Goal: Check status: Check status

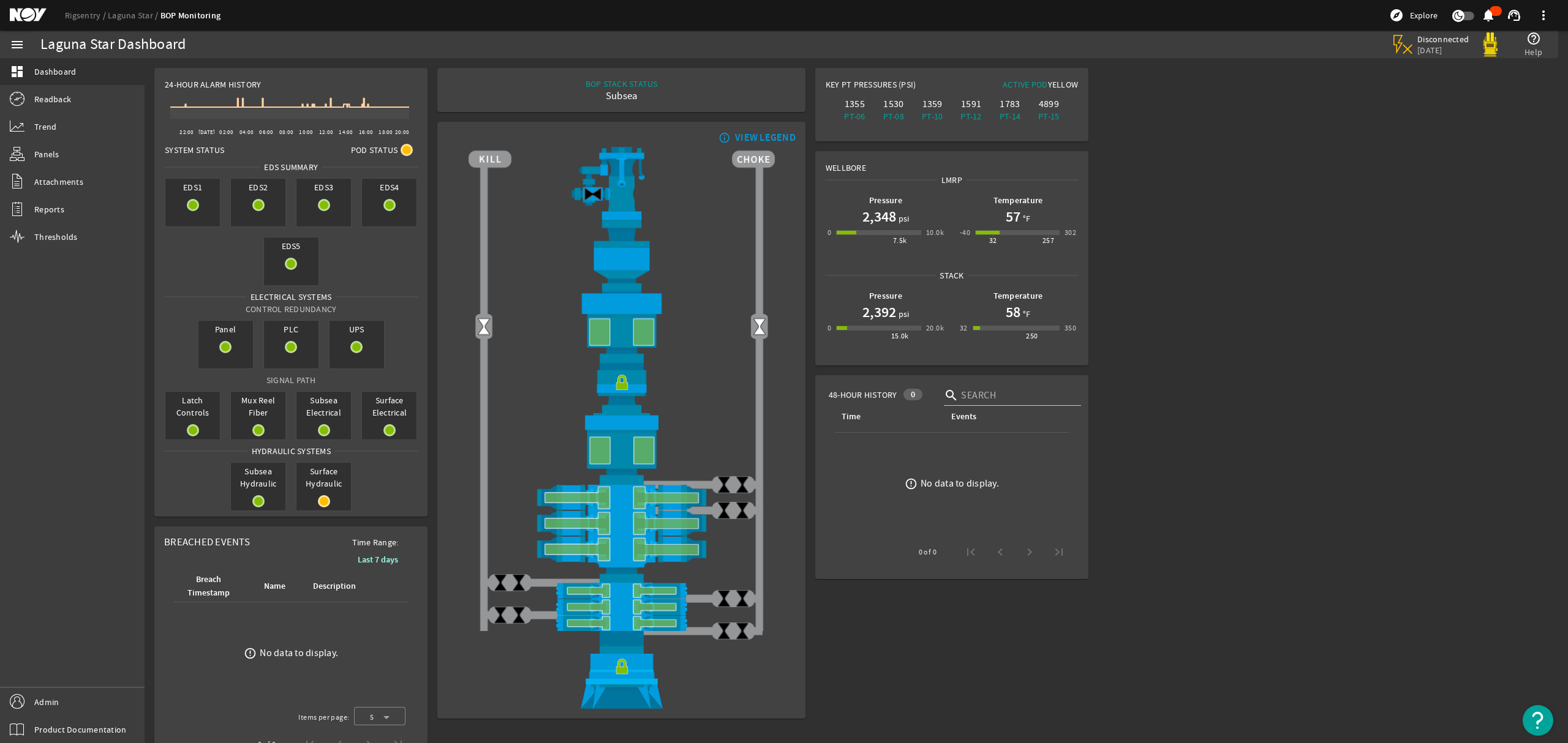
click at [13, 20] on mat-icon at bounding box center [37, 15] width 55 height 15
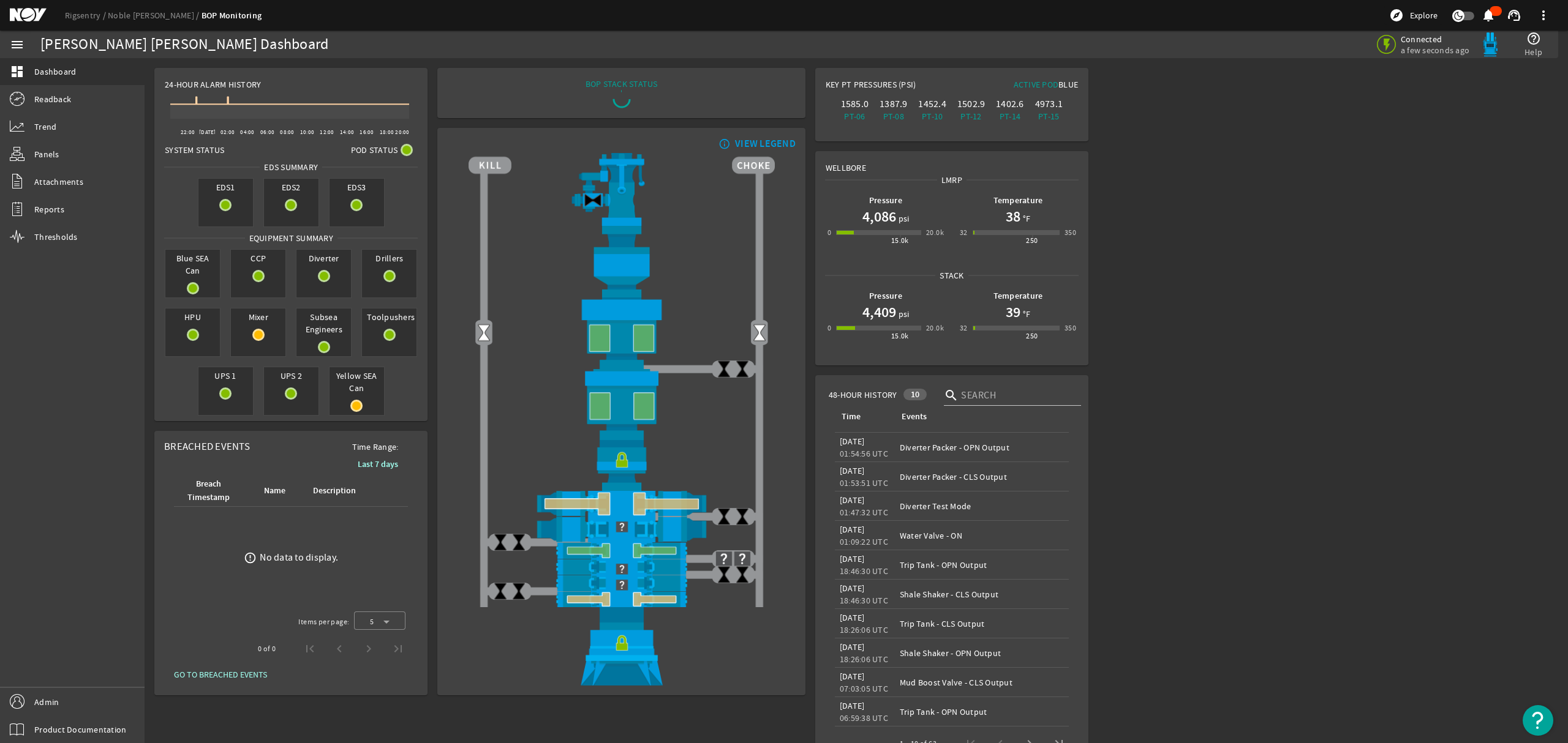
scroll to position [37, 0]
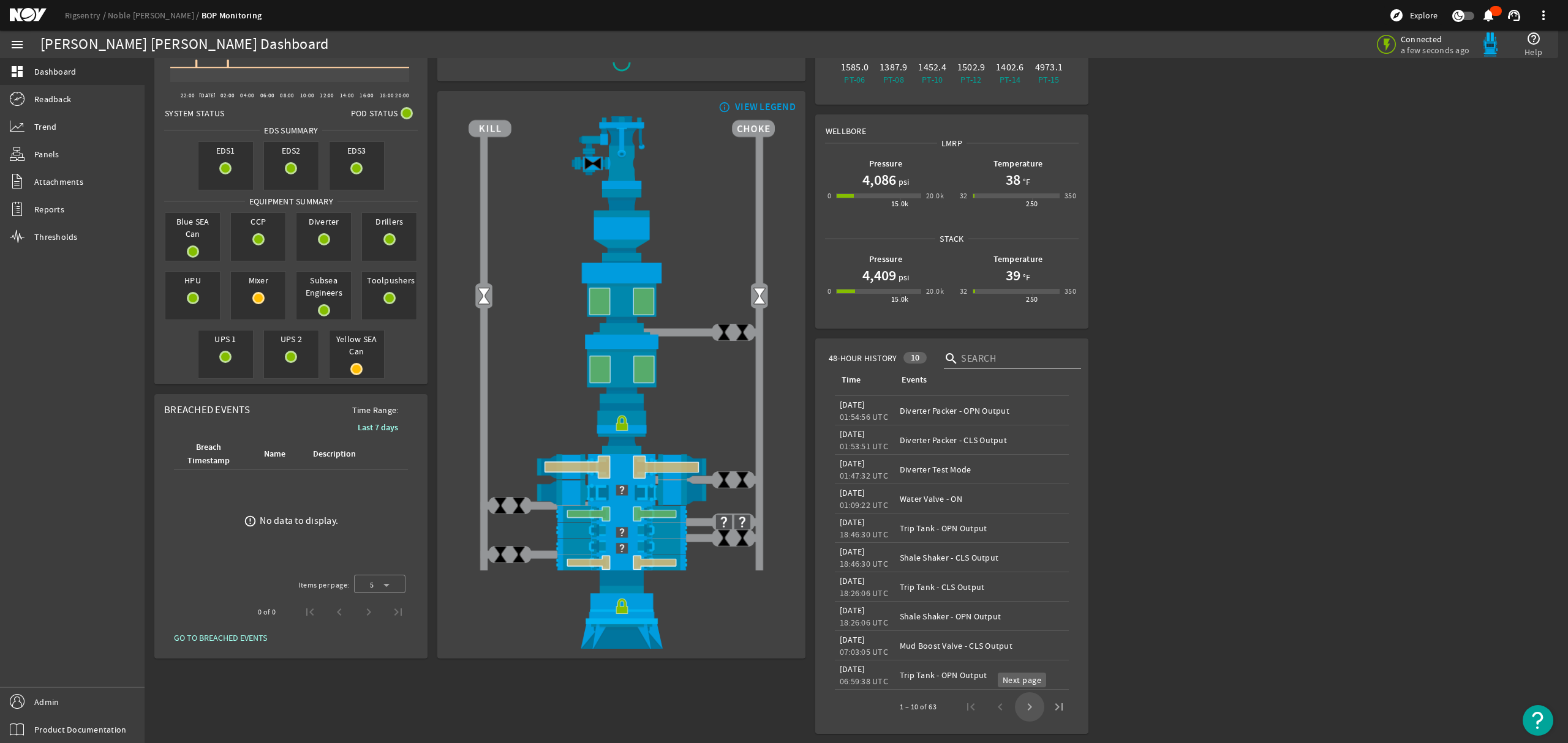
click at [1023, 711] on span "Next page" at bounding box center [1030, 707] width 30 height 30
click at [1024, 706] on span "Next page" at bounding box center [1030, 707] width 30 height 30
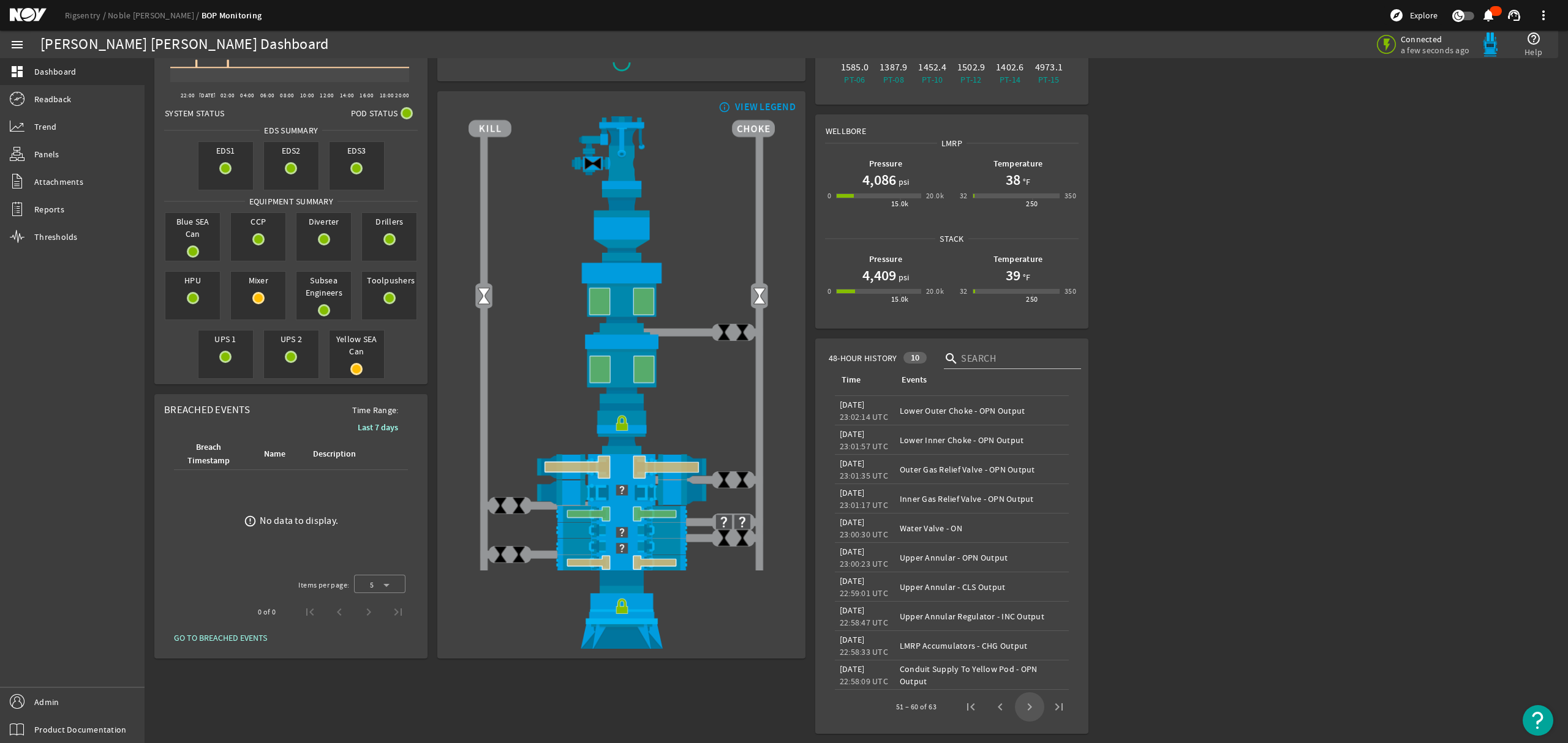
click at [1024, 706] on span "Next page" at bounding box center [1030, 707] width 30 height 30
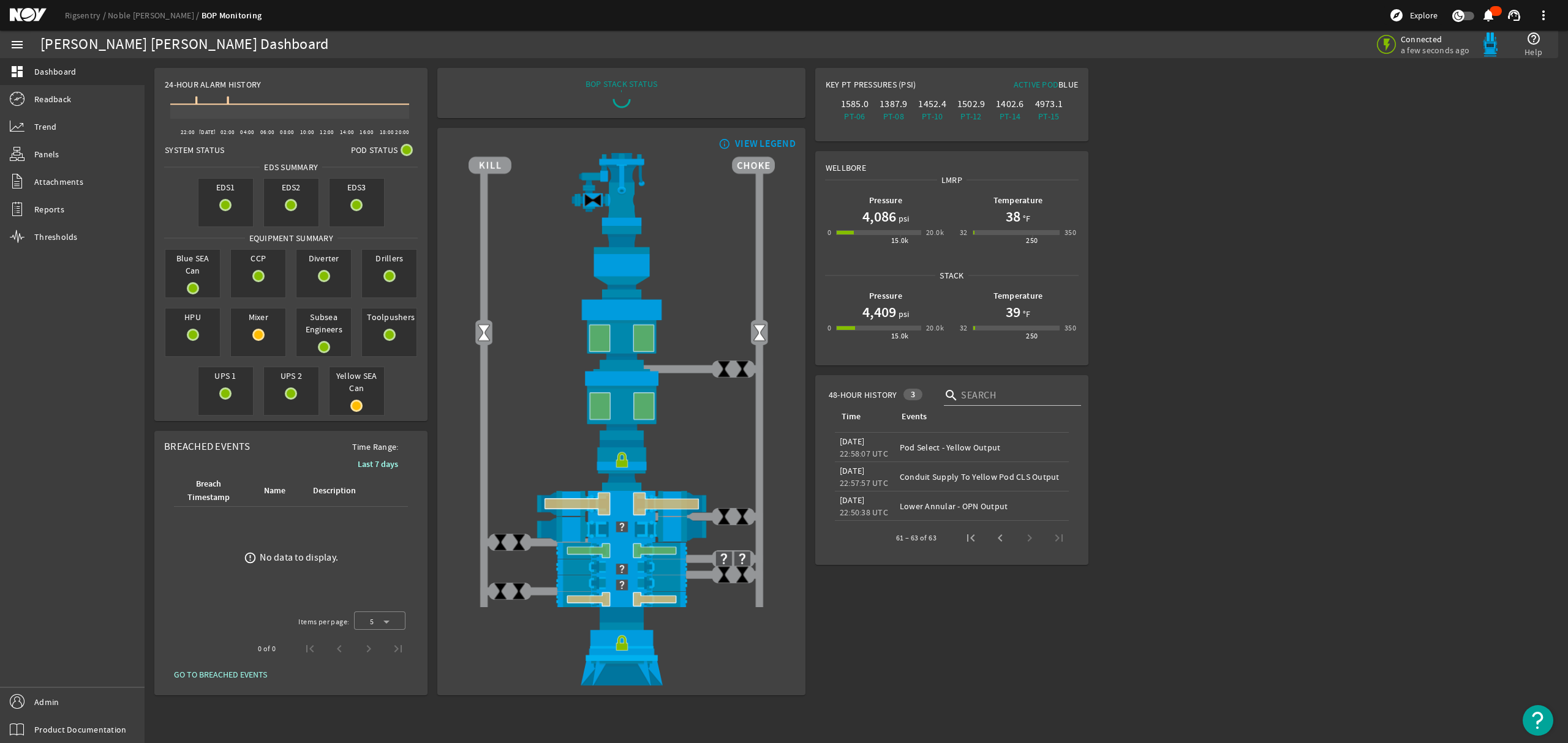
scroll to position [0, 0]
click at [998, 537] on span "Previous page" at bounding box center [1000, 538] width 30 height 30
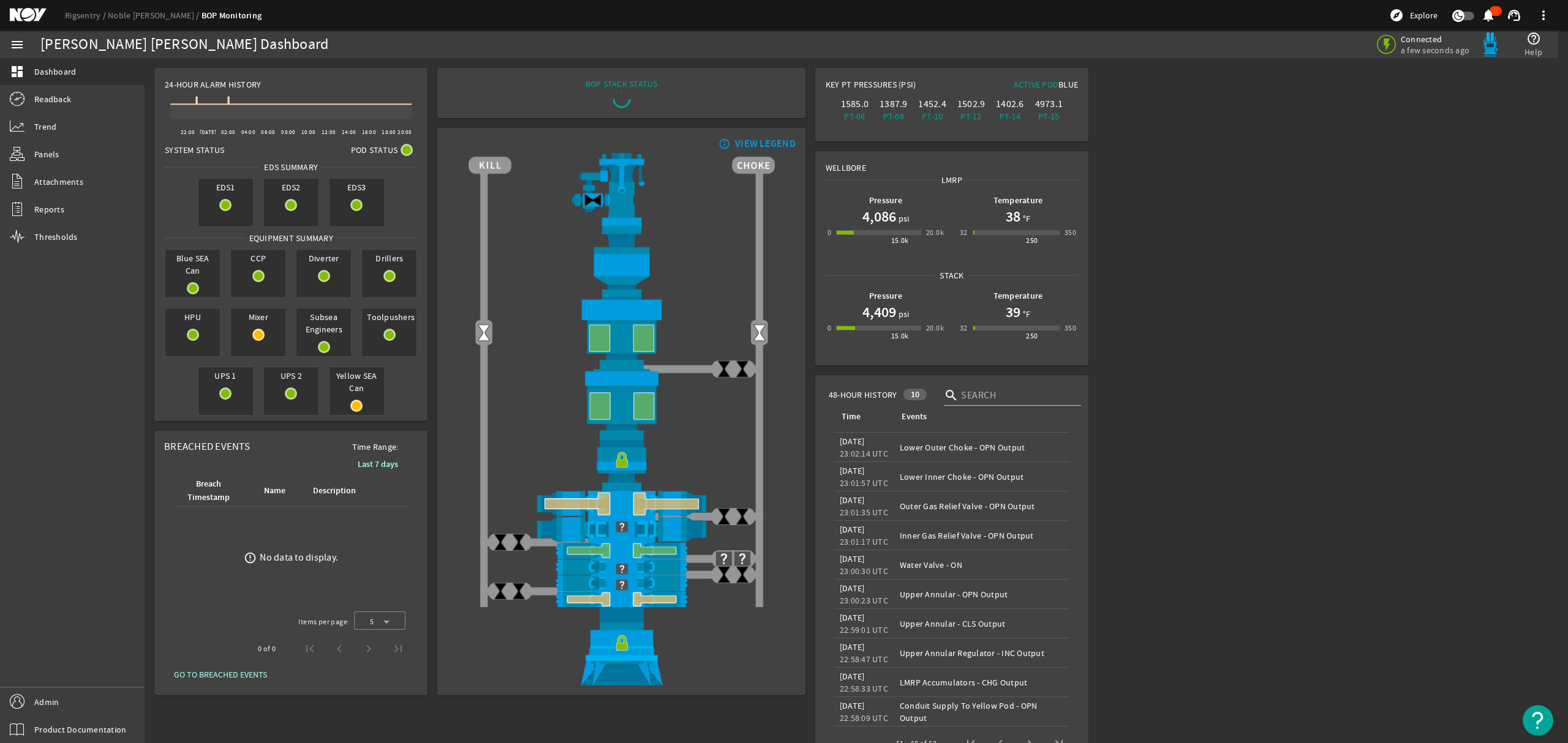
scroll to position [37, 0]
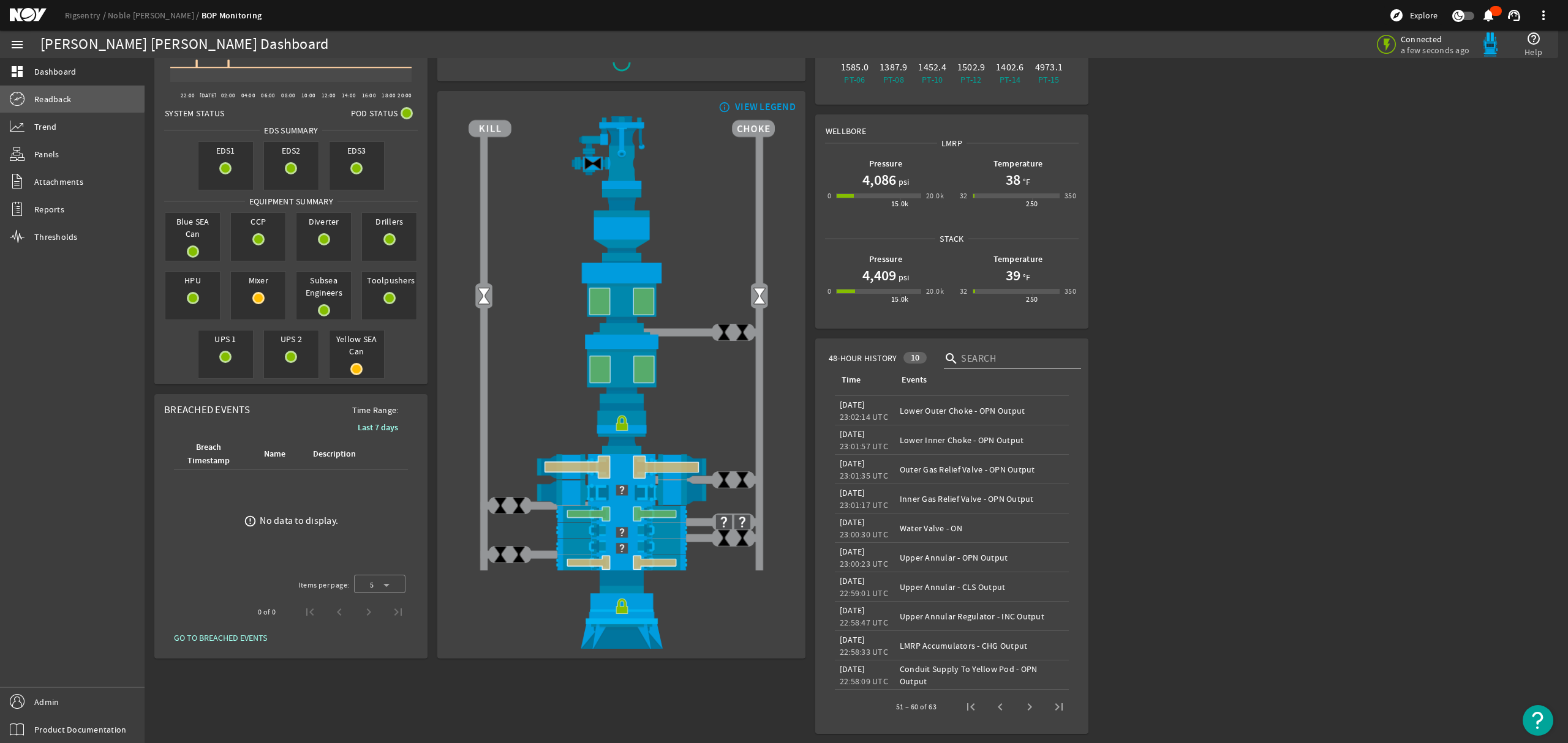
click at [61, 93] on span "Readback" at bounding box center [52, 100] width 37 height 12
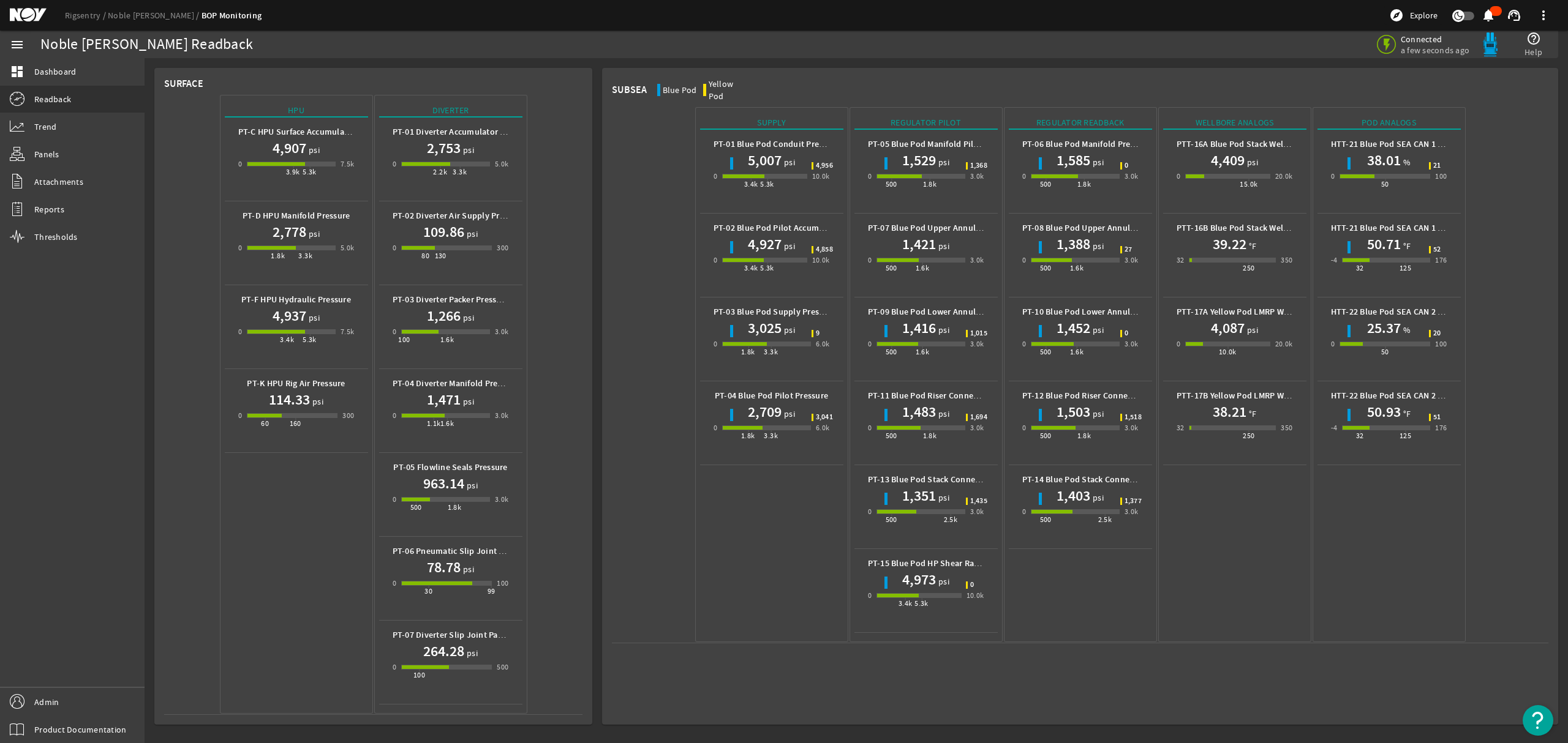
click at [1088, 236] on h1 "1,388" at bounding box center [1073, 244] width 33 height 19
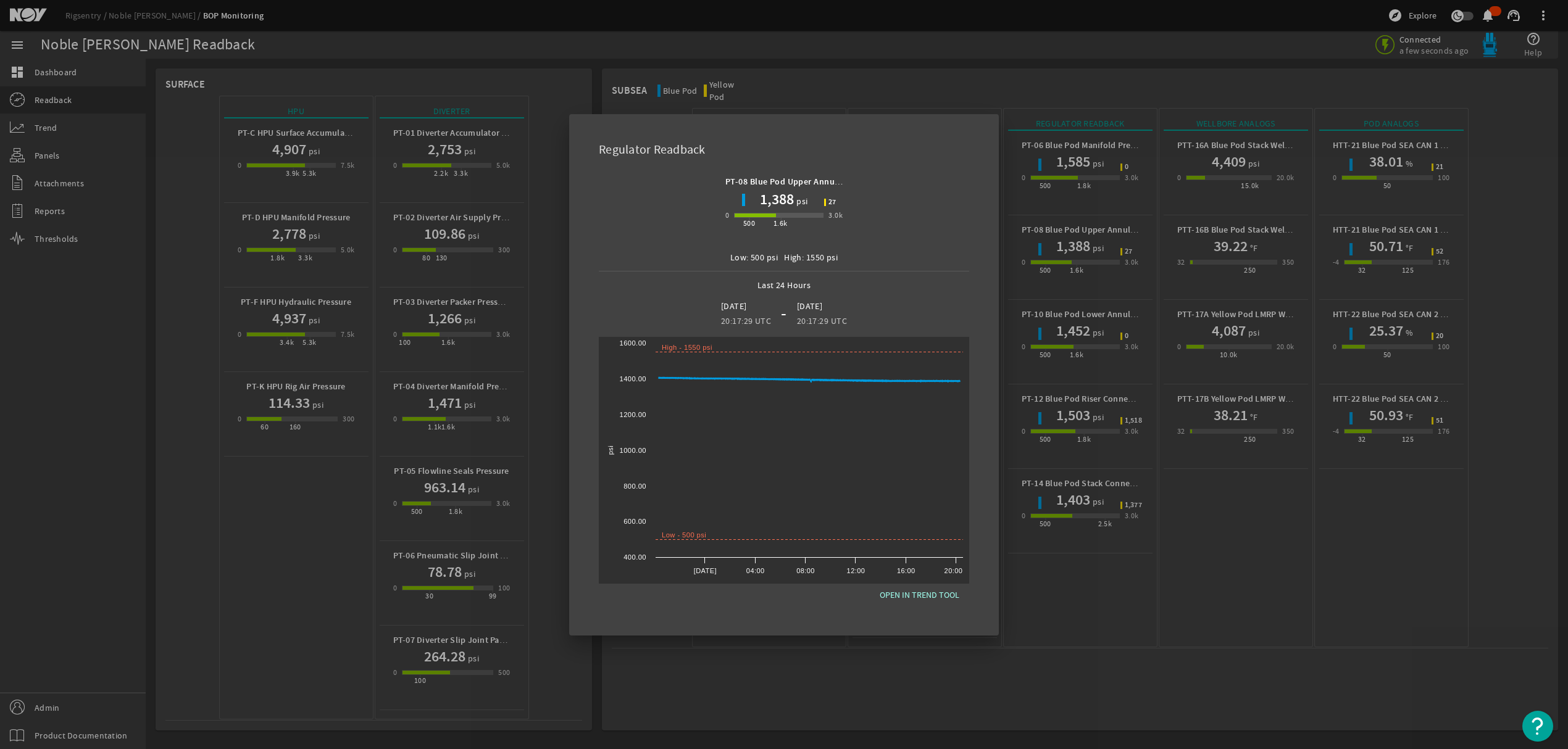
click at [1515, 286] on div at bounding box center [784, 374] width 1568 height 749
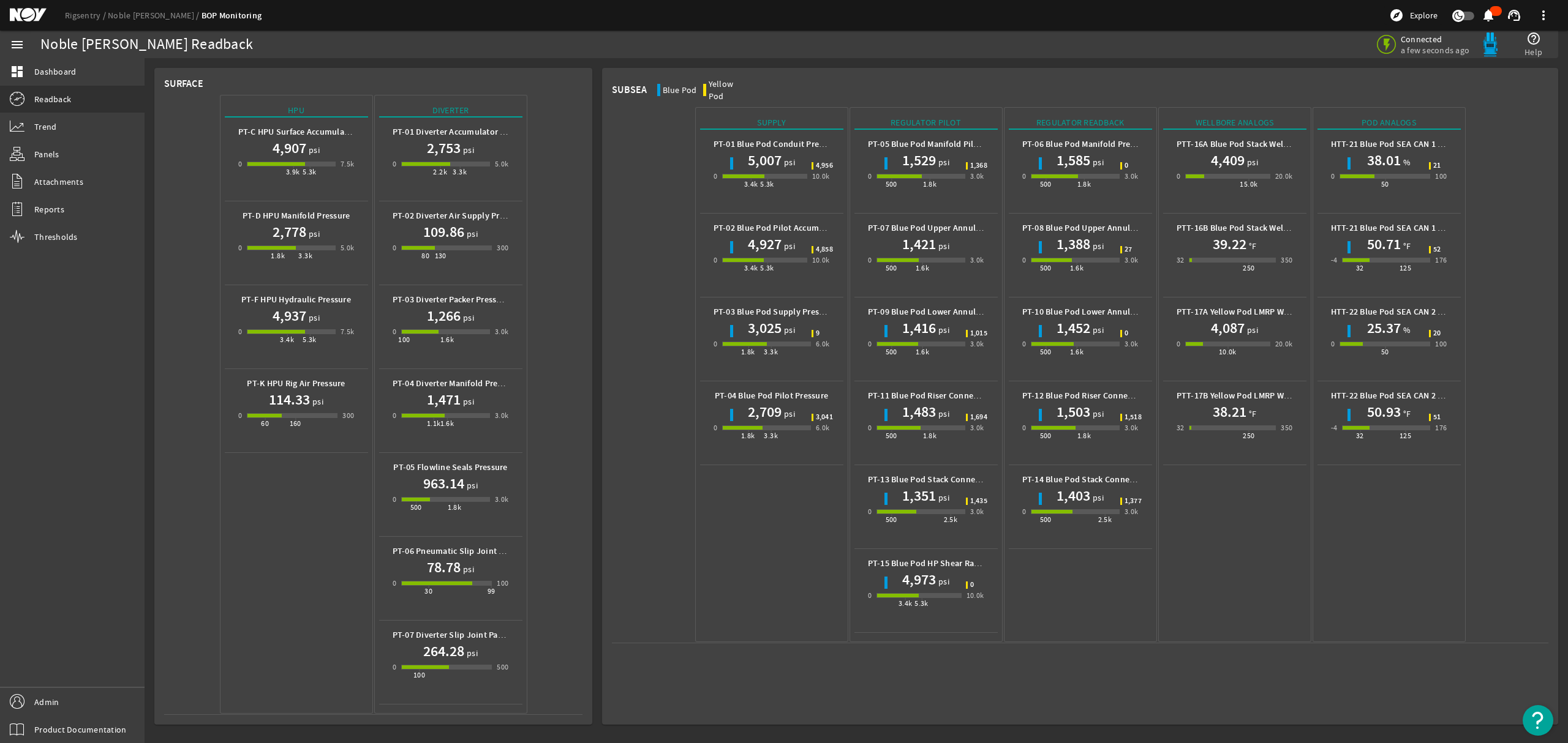
click at [30, 8] on mat-icon at bounding box center [37, 15] width 55 height 15
